Goal: Find contact information: Find contact information

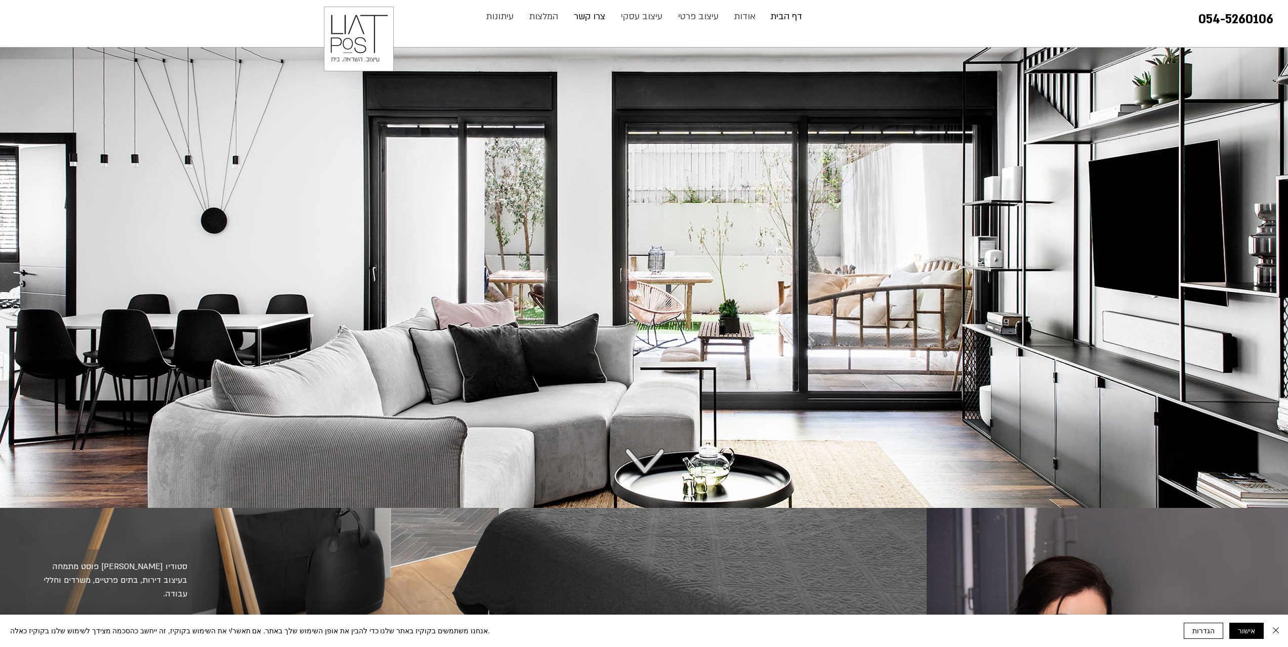
click at [576, 16] on p "צרו קשר" at bounding box center [589, 17] width 41 height 20
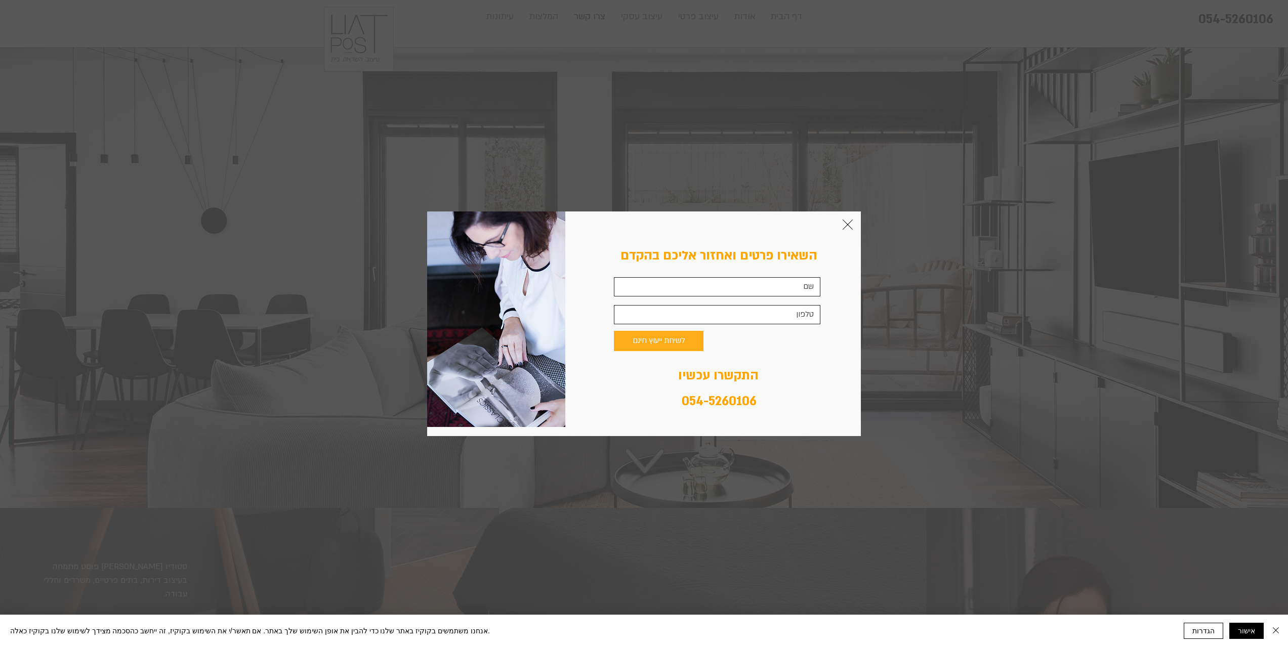
click at [850, 232] on div "צור קשר" at bounding box center [644, 324] width 434 height 225
click at [849, 226] on icon "חזרה לאתר" at bounding box center [848, 225] width 10 height 10
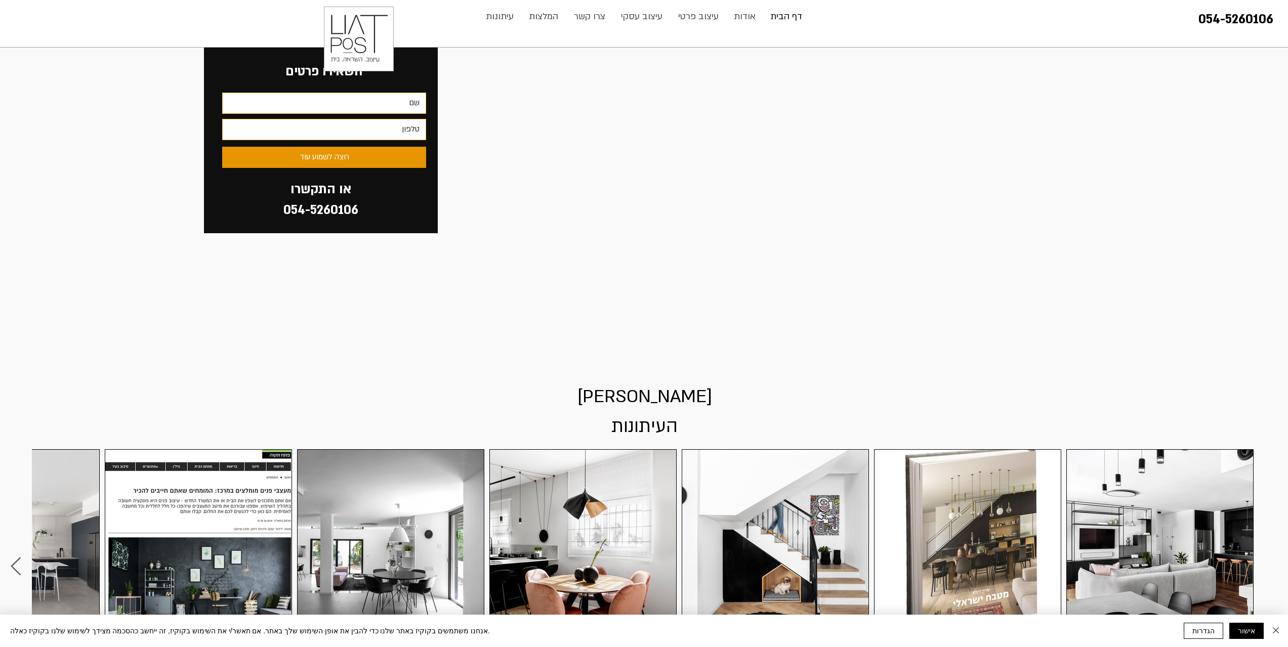
scroll to position [2600, 0]
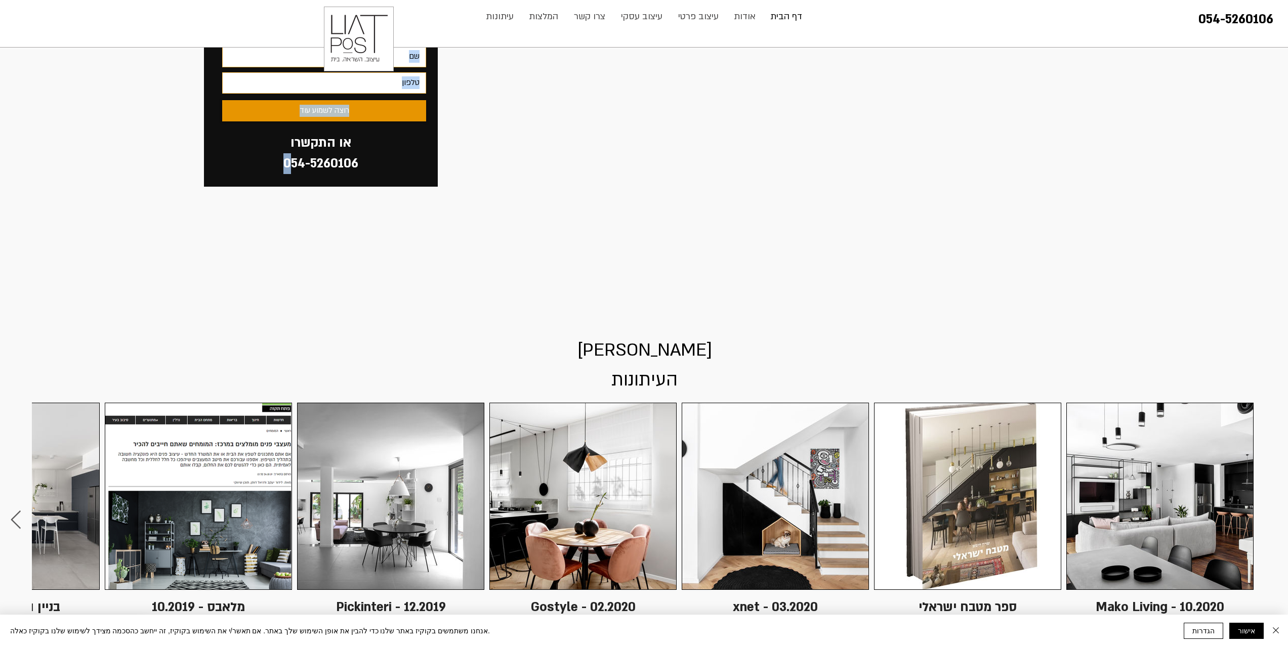
drag, startPoint x: 365, startPoint y: 132, endPoint x: 289, endPoint y: 145, distance: 77.0
click at [289, 145] on div "השאירו פרטים רוצה לשמוע עוד 054-5260106 או התקשרו" at bounding box center [321, 88] width 234 height 196
click at [267, 136] on div at bounding box center [321, 88] width 234 height 196
drag, startPoint x: 268, startPoint y: 134, endPoint x: 276, endPoint y: 134, distance: 8.1
click at [268, 134] on div at bounding box center [321, 88] width 234 height 196
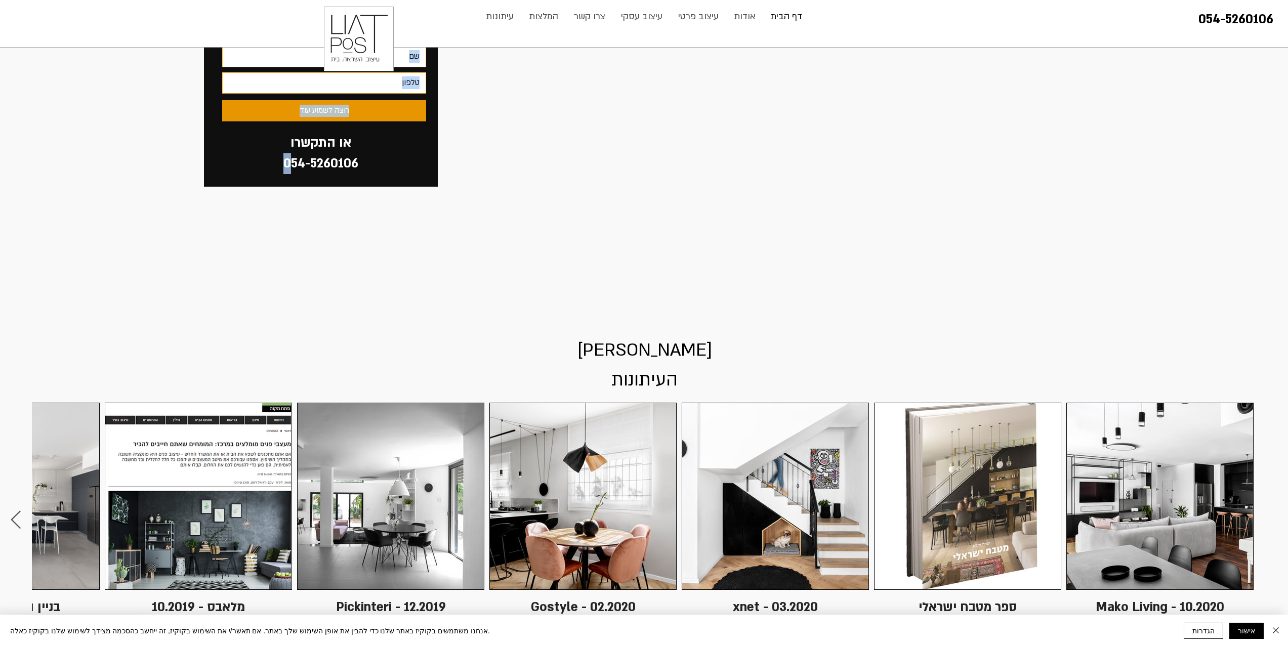
drag, startPoint x: 277, startPoint y: 133, endPoint x: 288, endPoint y: 134, distance: 11.1
click at [278, 133] on div at bounding box center [321, 88] width 234 height 196
click at [365, 134] on div at bounding box center [321, 88] width 234 height 196
drag, startPoint x: 359, startPoint y: 133, endPoint x: 283, endPoint y: 138, distance: 75.6
click at [283, 153] on h2 "054-5260106" at bounding box center [321, 163] width 84 height 21
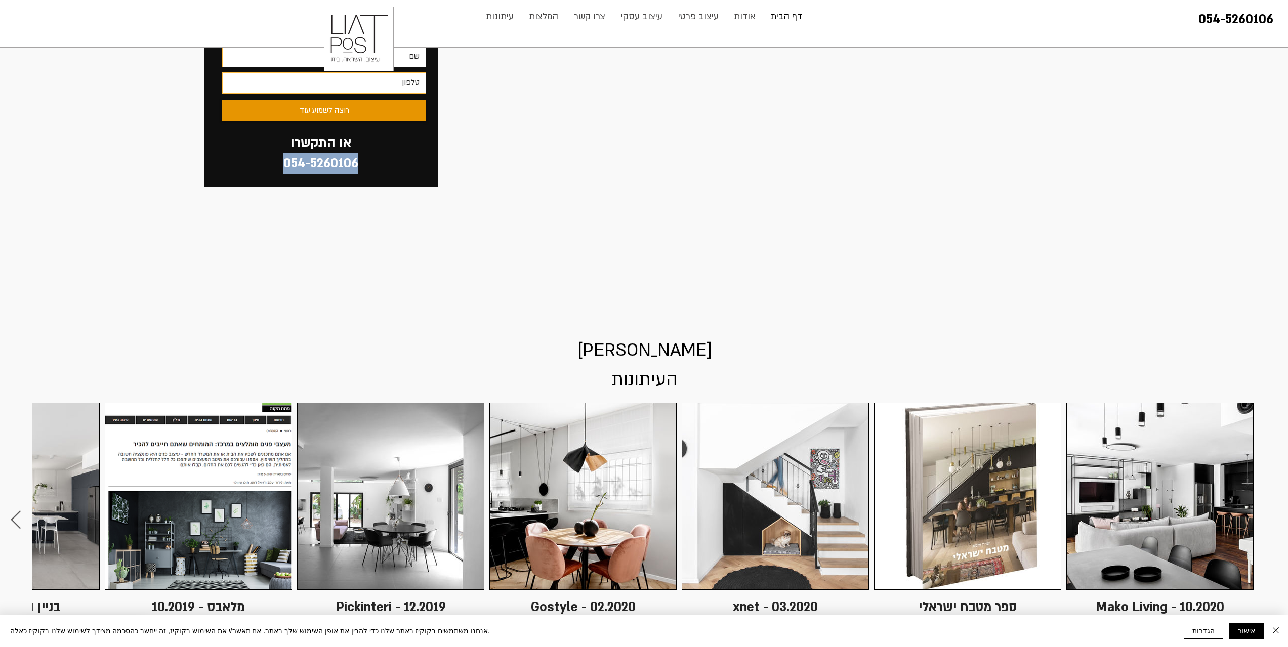
copy link "054-5260106"
